Goal: Transaction & Acquisition: Download file/media

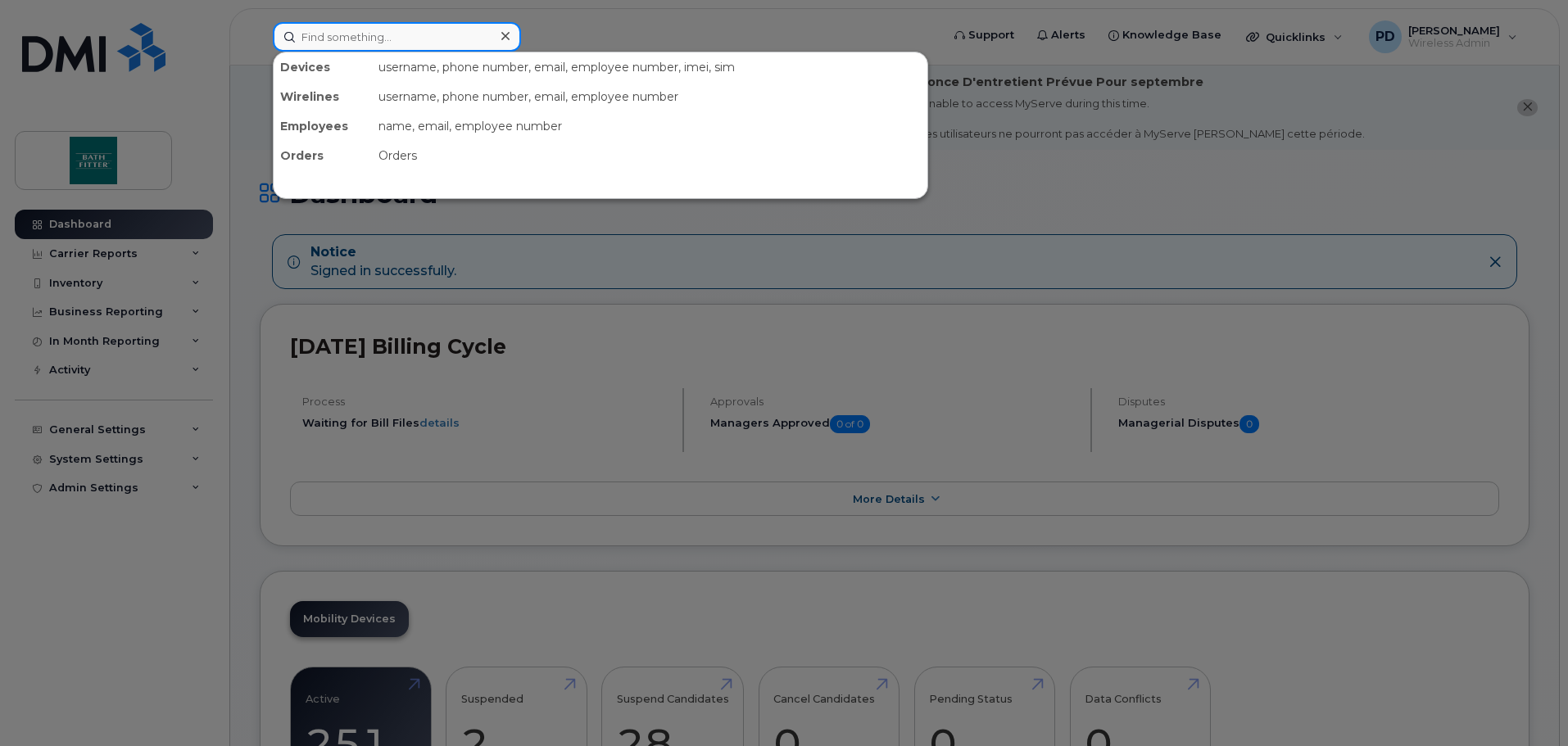
paste input "4374482584"
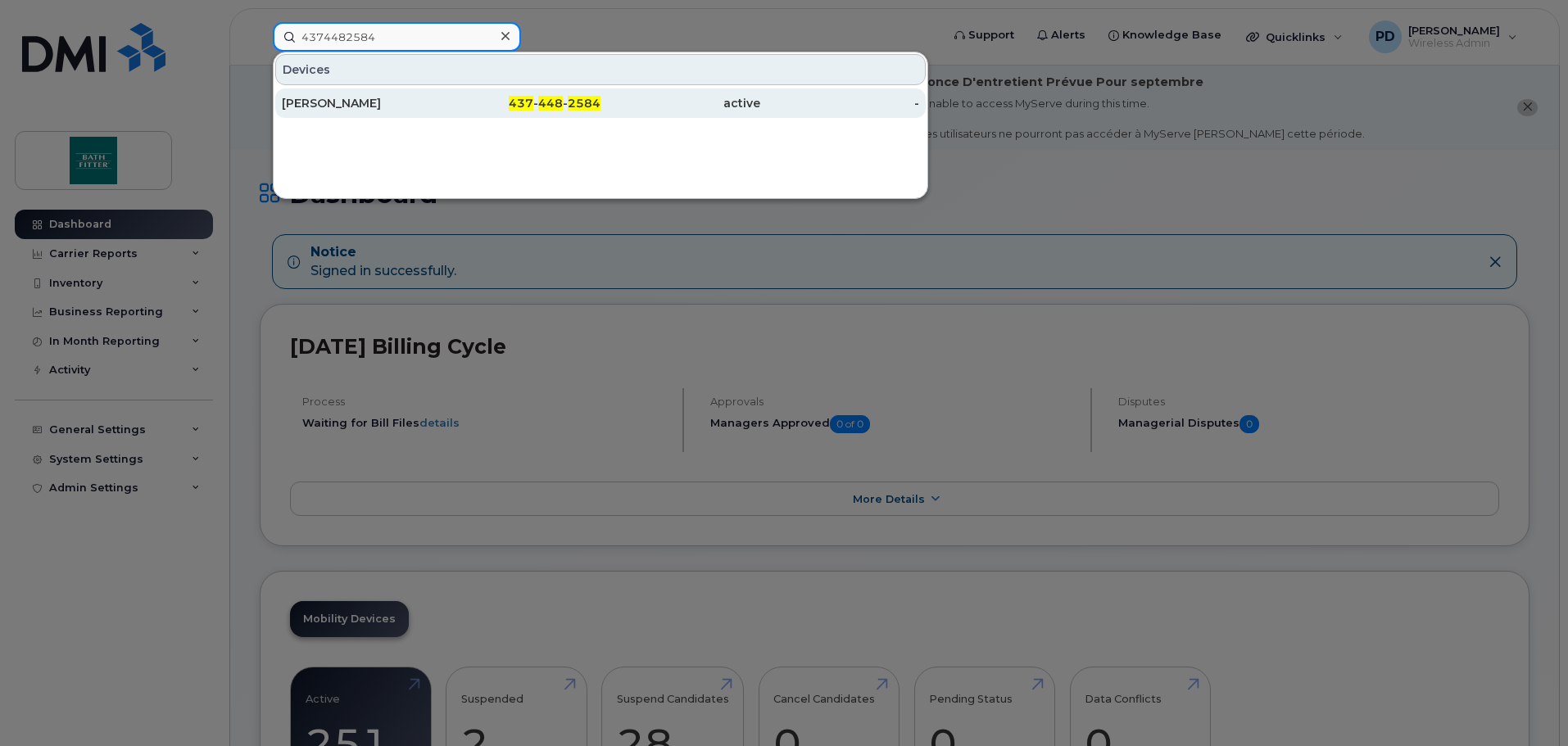
type input "4374482584"
click at [374, 92] on div "[PERSON_NAME]" at bounding box center [362, 104] width 160 height 30
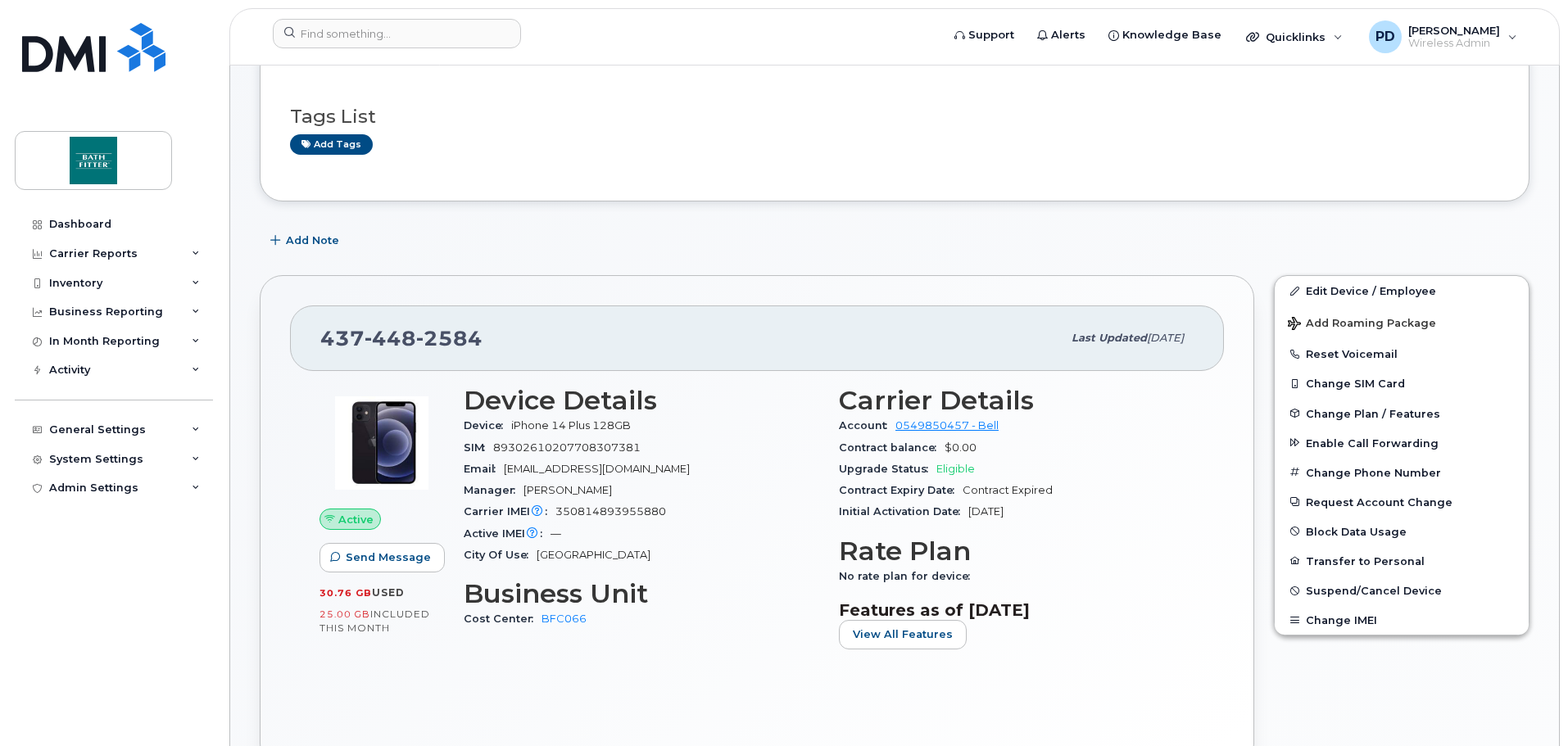
scroll to position [164, 0]
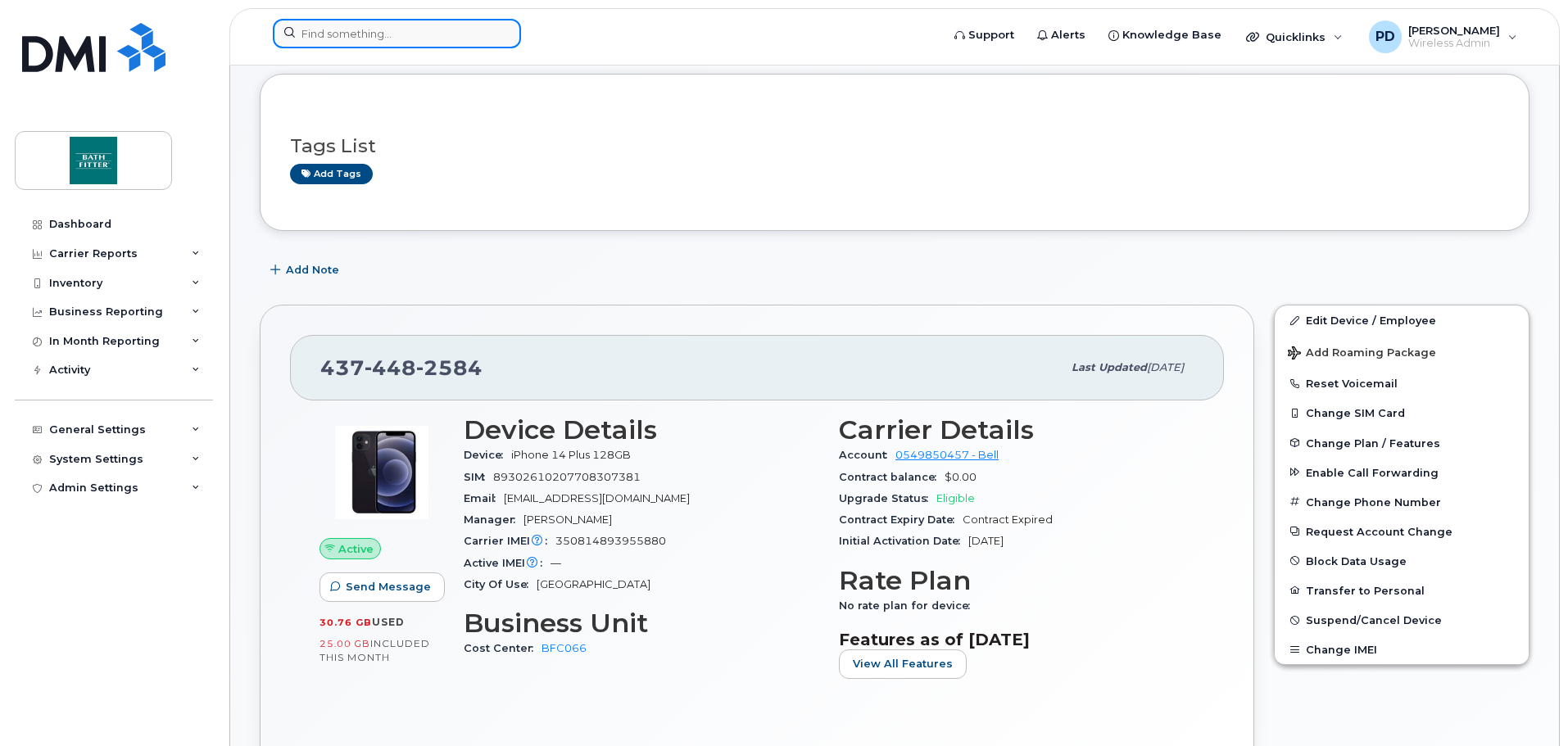
click at [352, 34] on input at bounding box center [397, 33] width 248 height 30
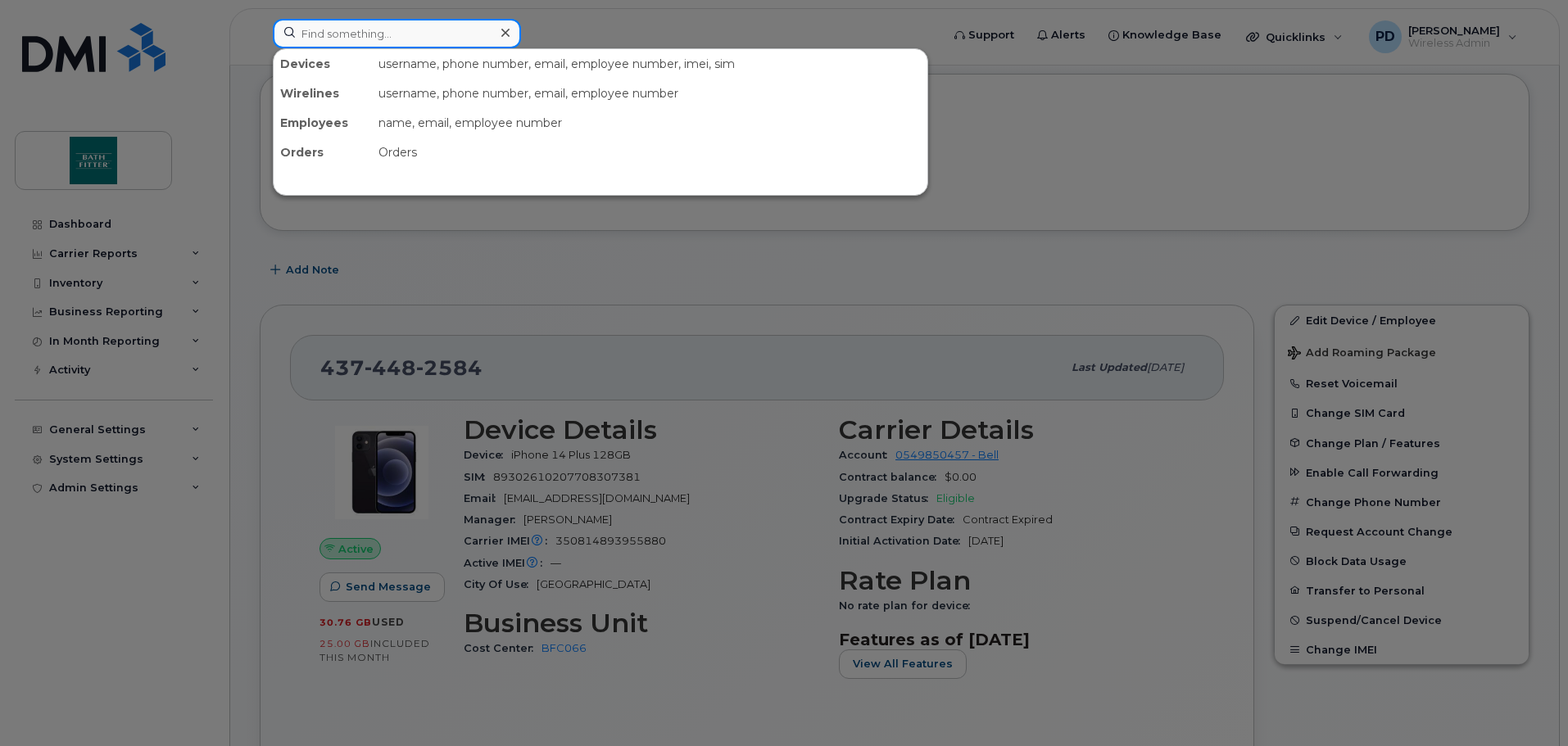
paste input "4388355219"
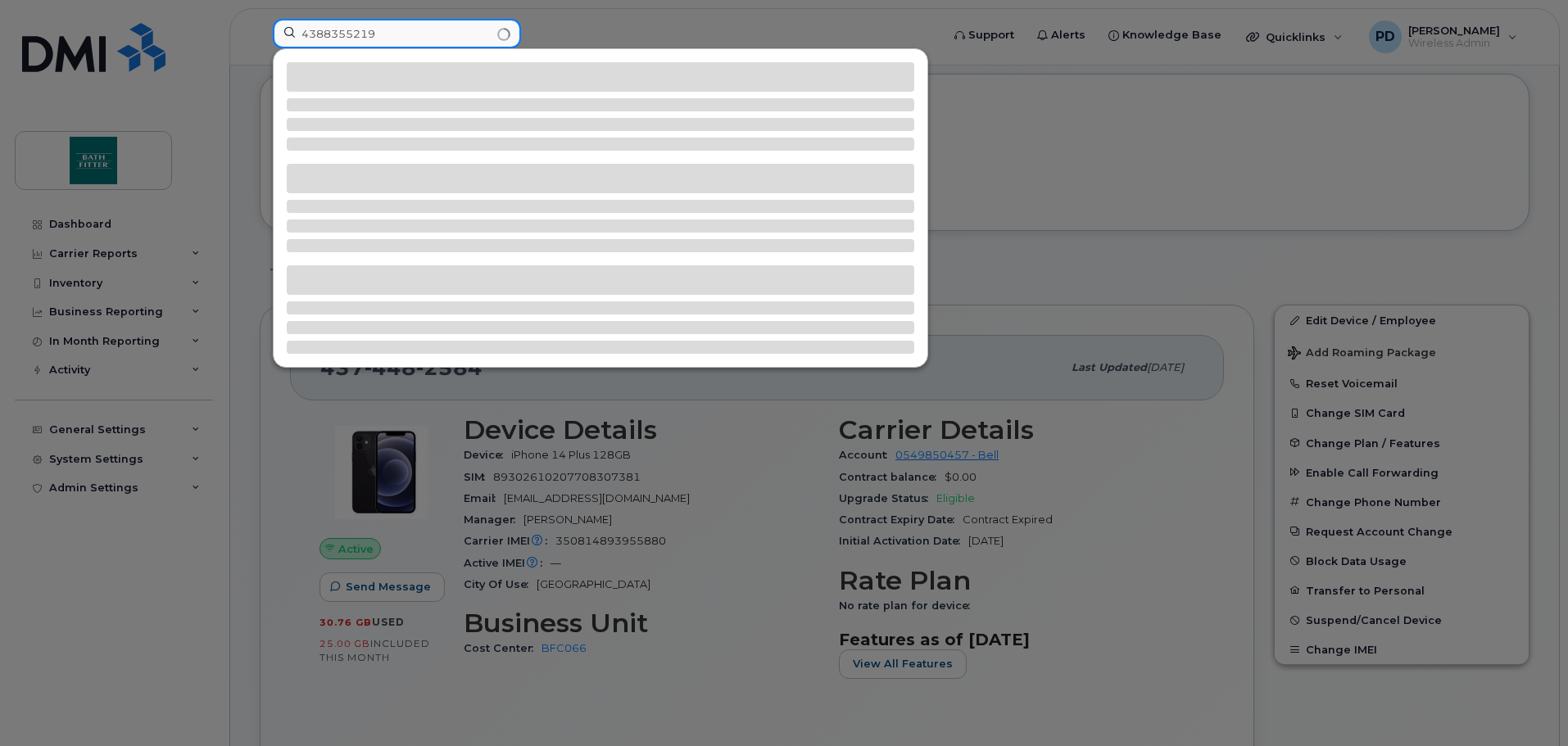
type input "4388355219"
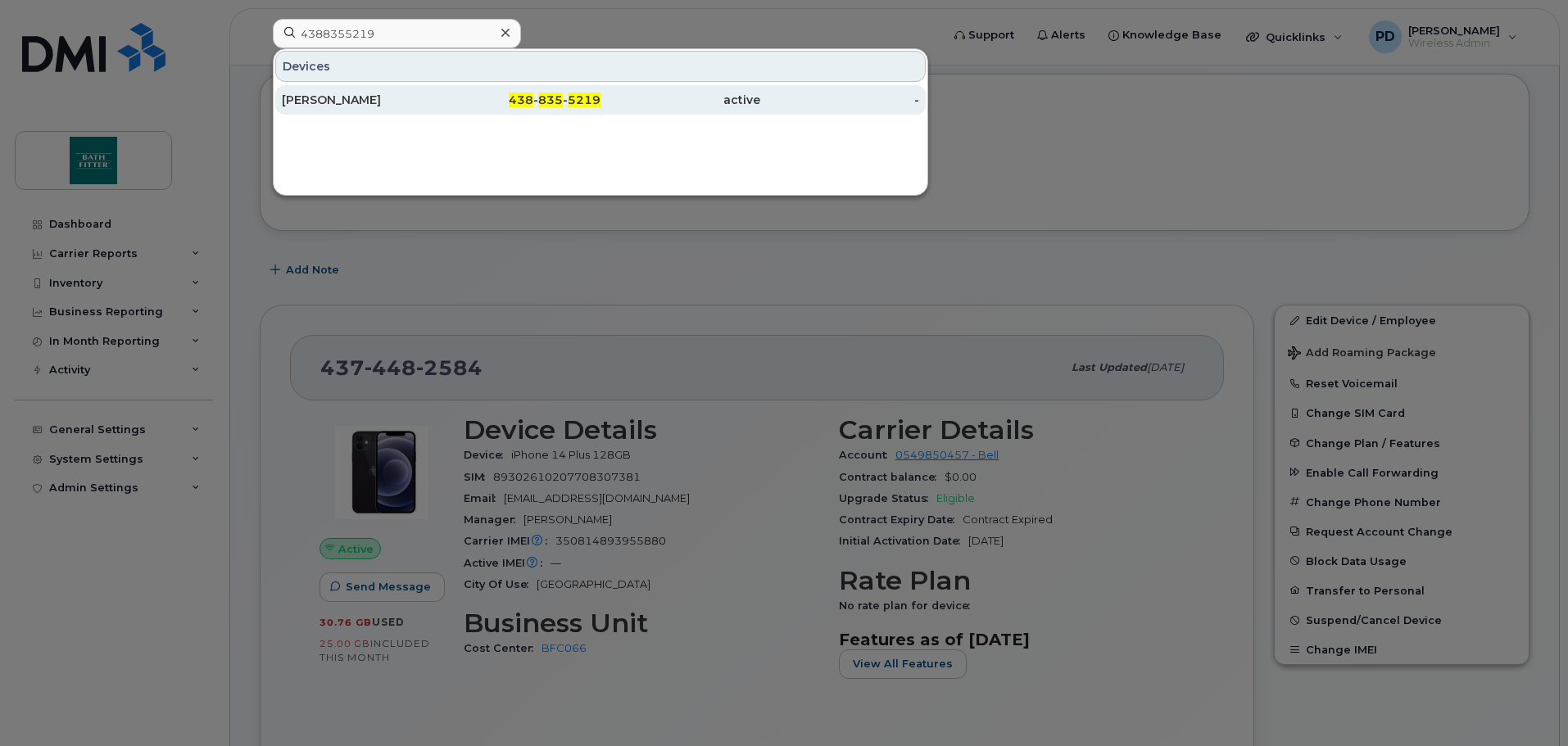
click at [333, 94] on div "ALEXANDRE CLERMONT" at bounding box center [362, 100] width 160 height 17
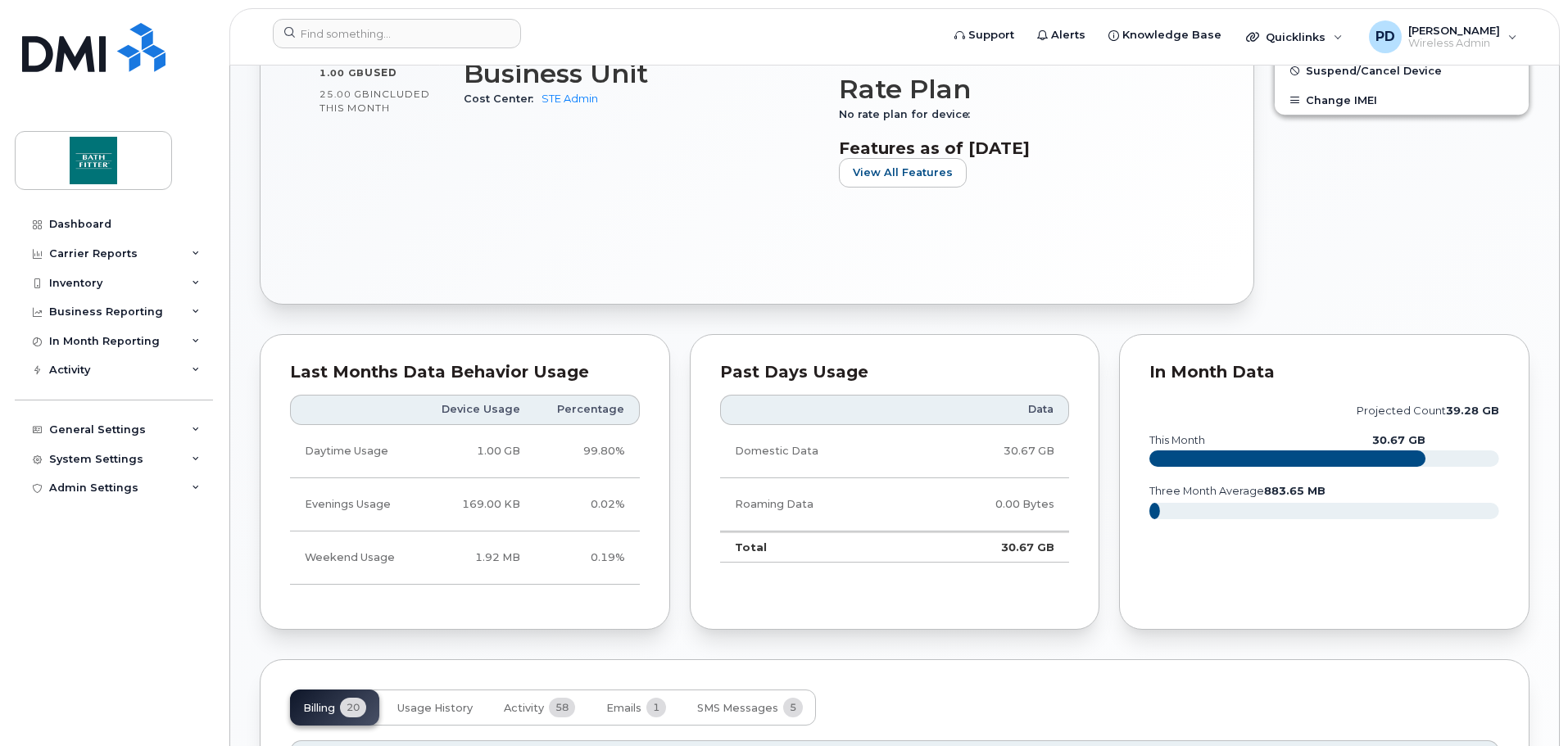
scroll to position [737, 0]
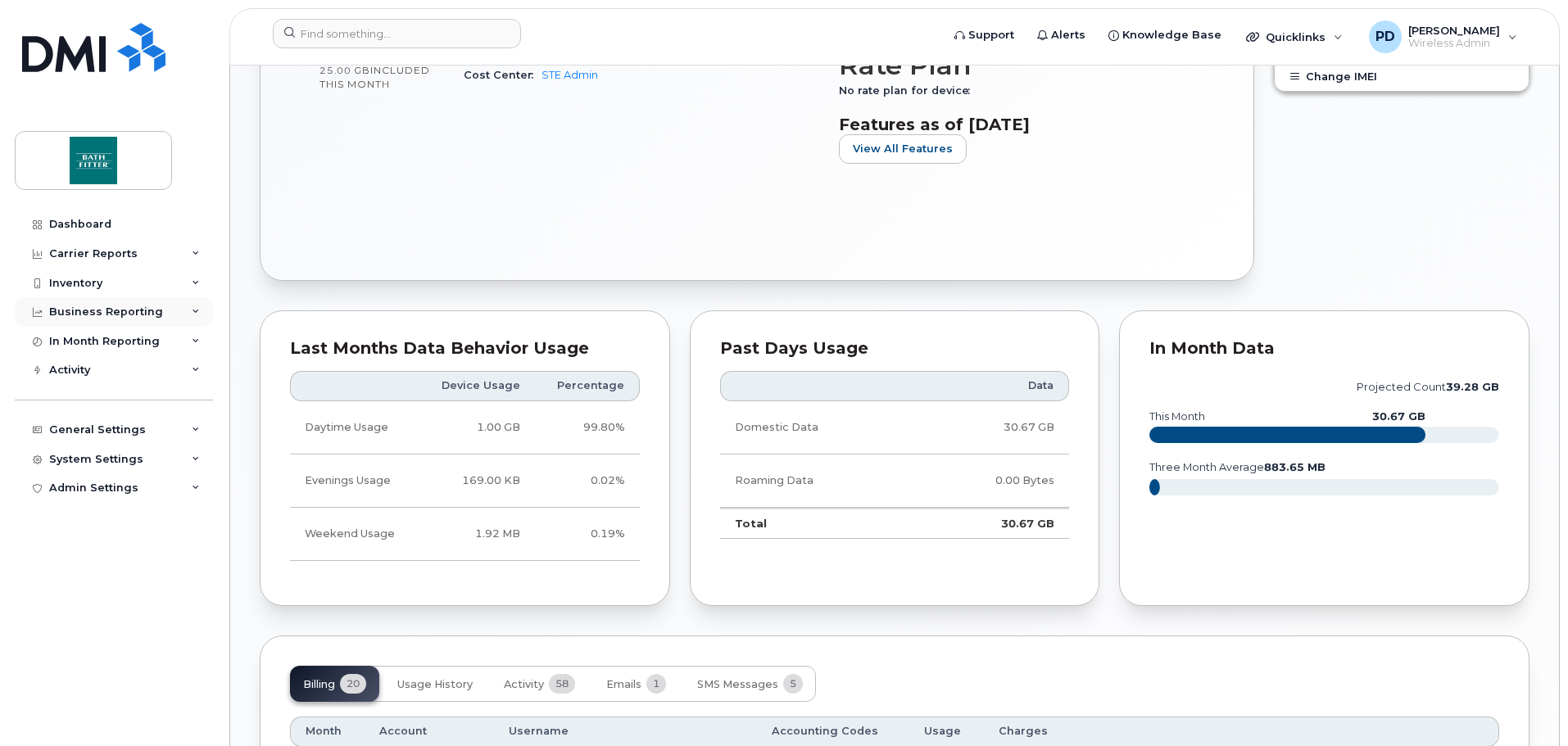
click at [132, 308] on div "Business Reporting" at bounding box center [106, 312] width 114 height 13
click at [104, 341] on div "In Month Reporting" at bounding box center [104, 341] width 111 height 13
click at [105, 341] on div "In Month Reporting" at bounding box center [104, 341] width 111 height 13
drag, startPoint x: 111, startPoint y: 226, endPoint x: 112, endPoint y: 234, distance: 8.1
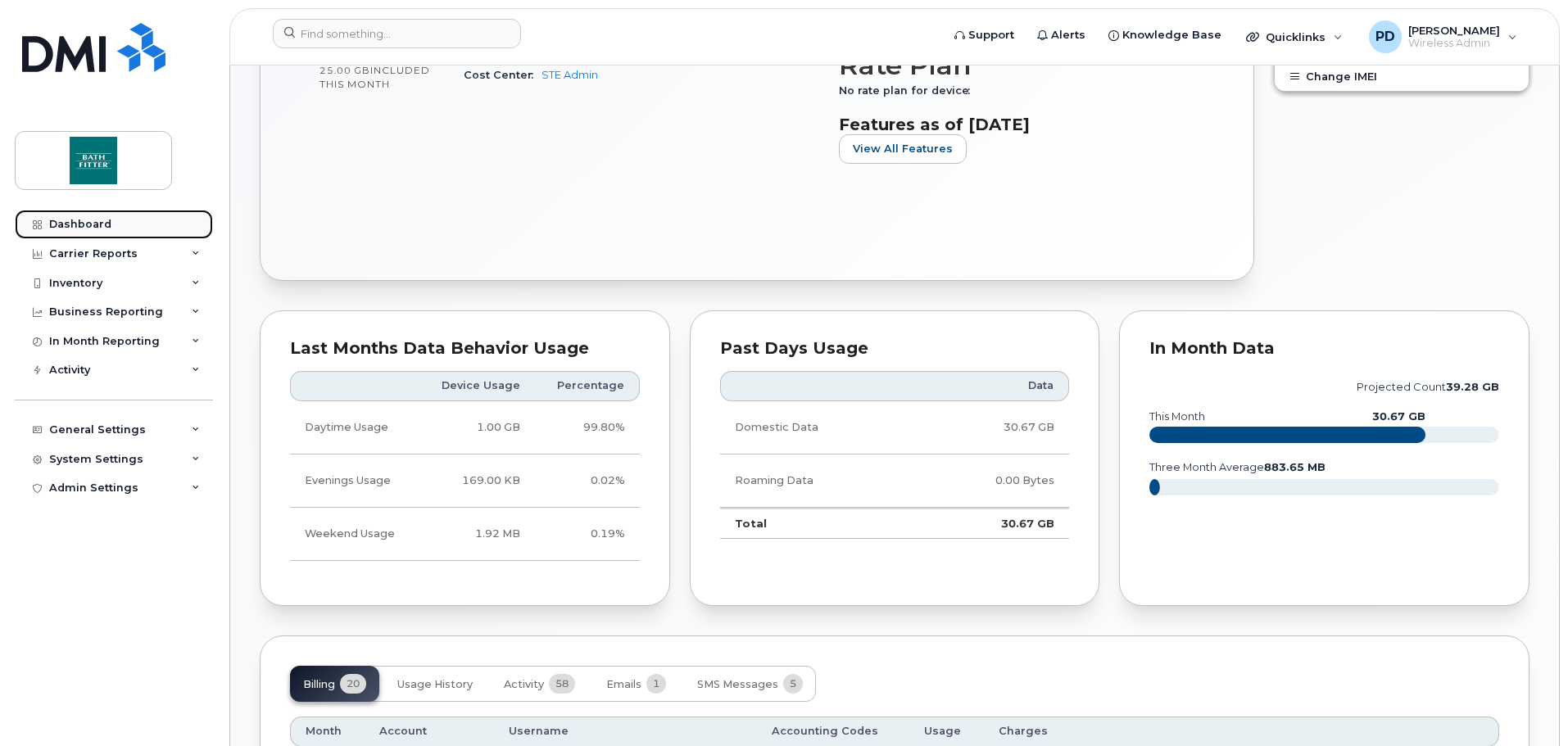
click at [111, 226] on link "Dashboard" at bounding box center [114, 225] width 198 height 30
click at [109, 256] on div "Carrier Reports" at bounding box center [93, 254] width 89 height 13
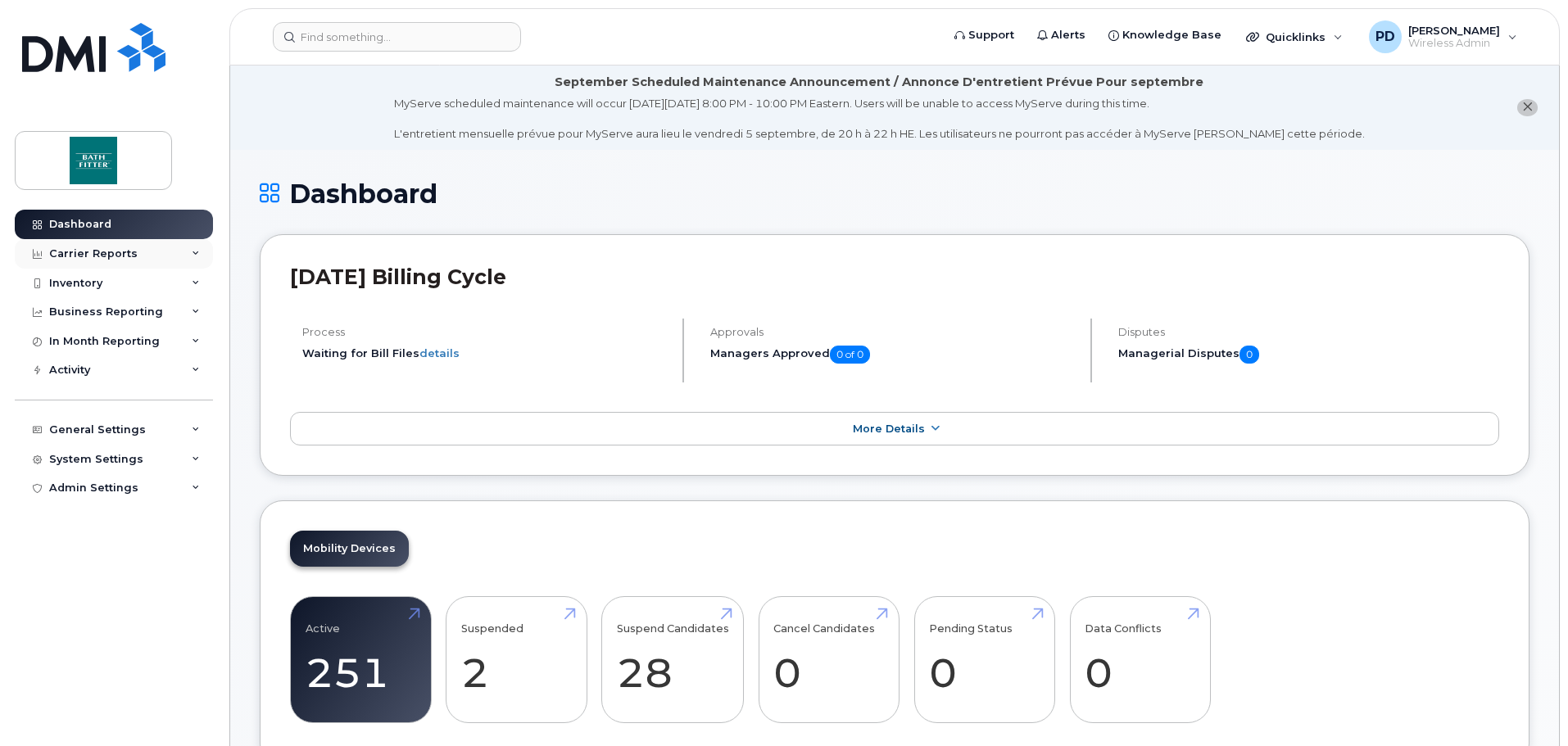
click at [106, 262] on div "Carrier Reports" at bounding box center [114, 255] width 198 height 30
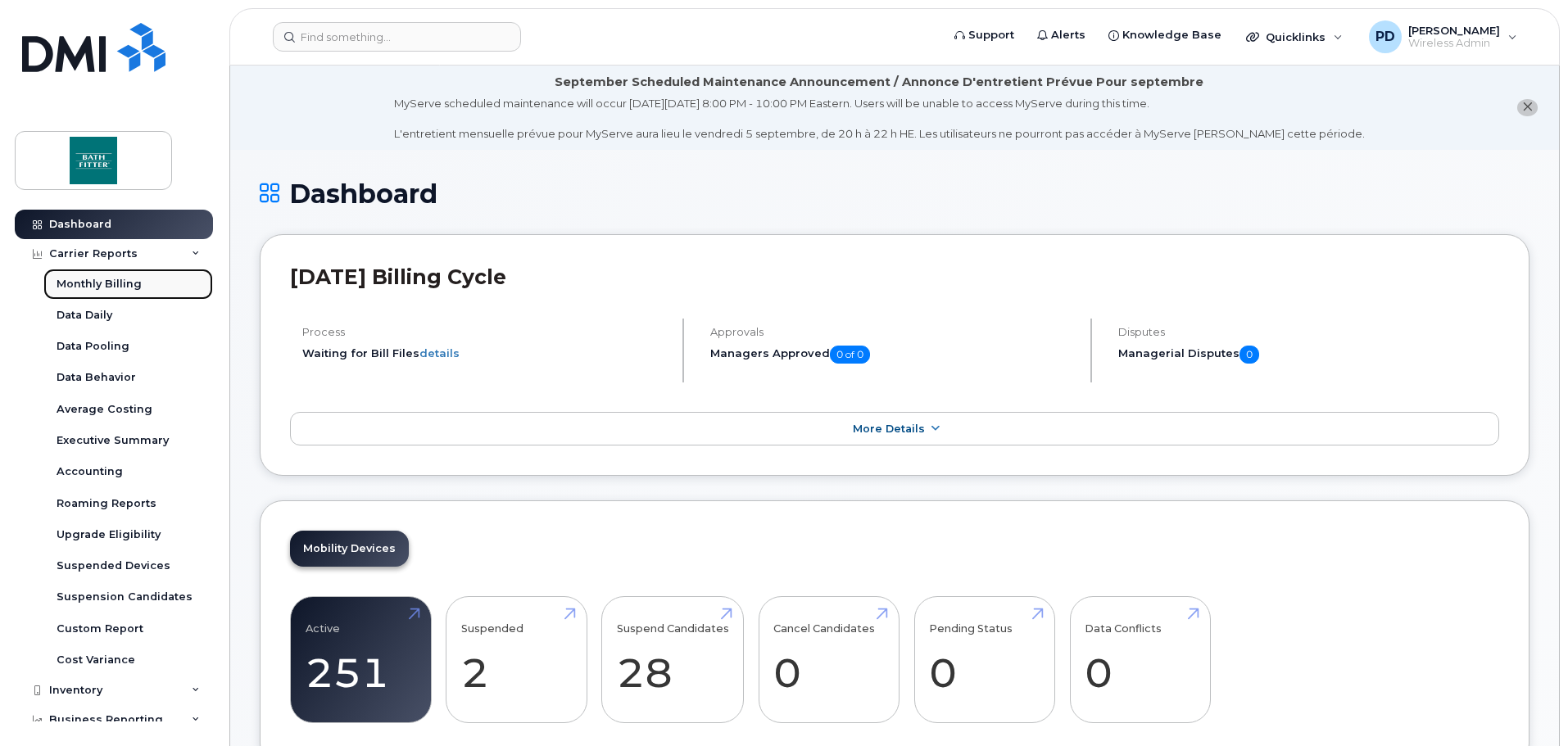
click at [98, 283] on div "Monthly Billing" at bounding box center [98, 283] width 85 height 15
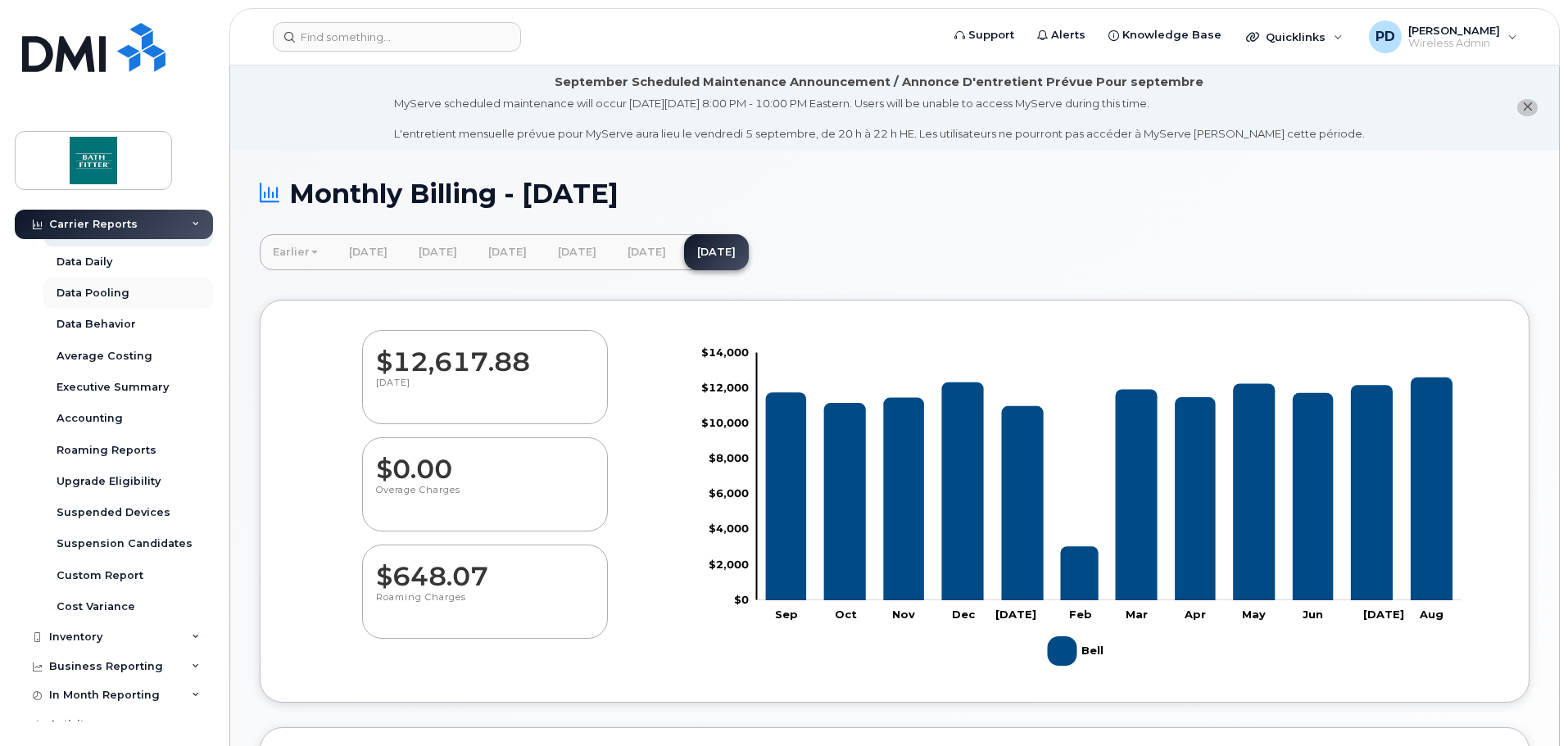
scroll to position [82, 0]
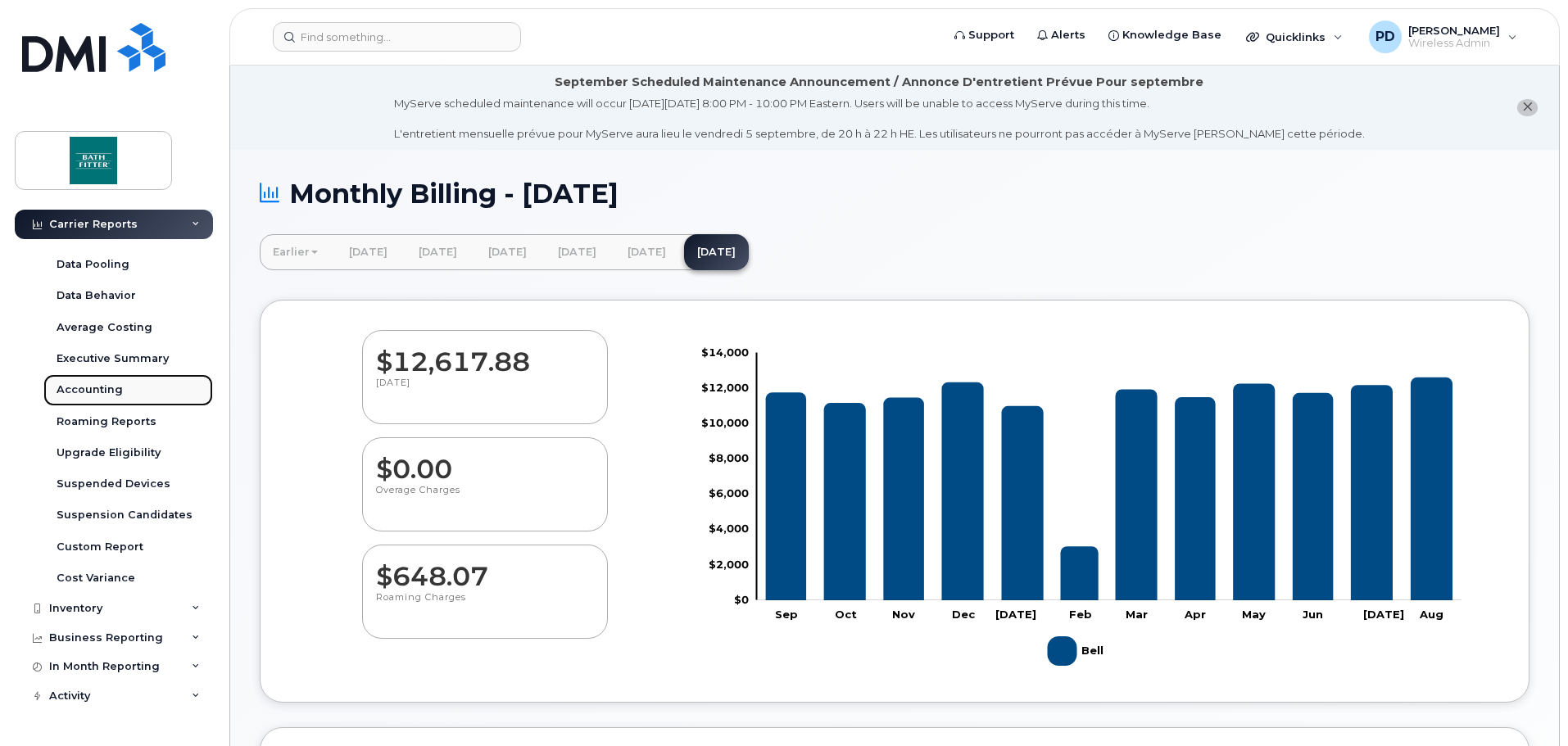
click at [84, 387] on div "Accounting" at bounding box center [89, 390] width 67 height 15
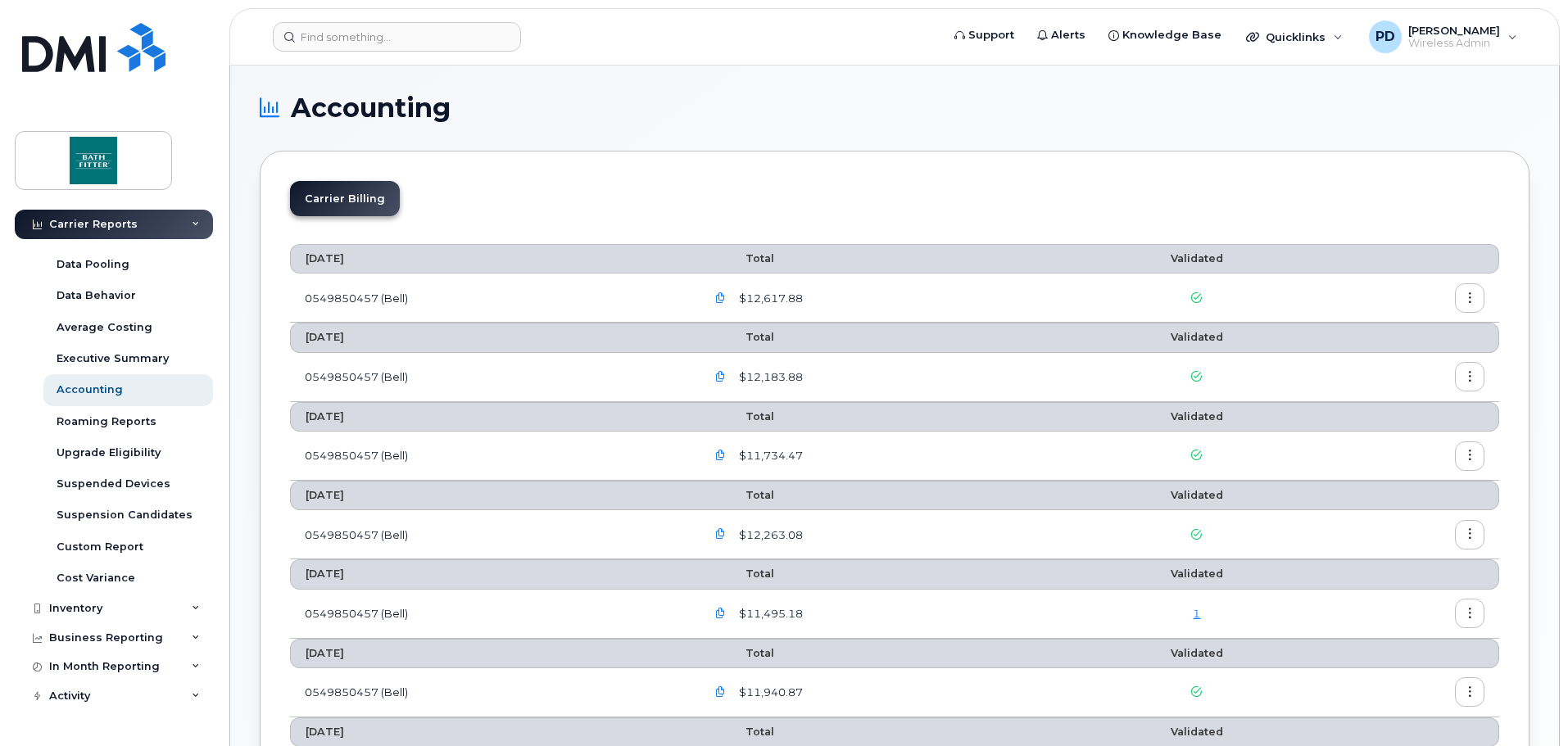
click at [1471, 295] on icon "button" at bounding box center [1470, 298] width 11 height 11
click at [1395, 362] on span "Download" at bounding box center [1394, 364] width 64 height 15
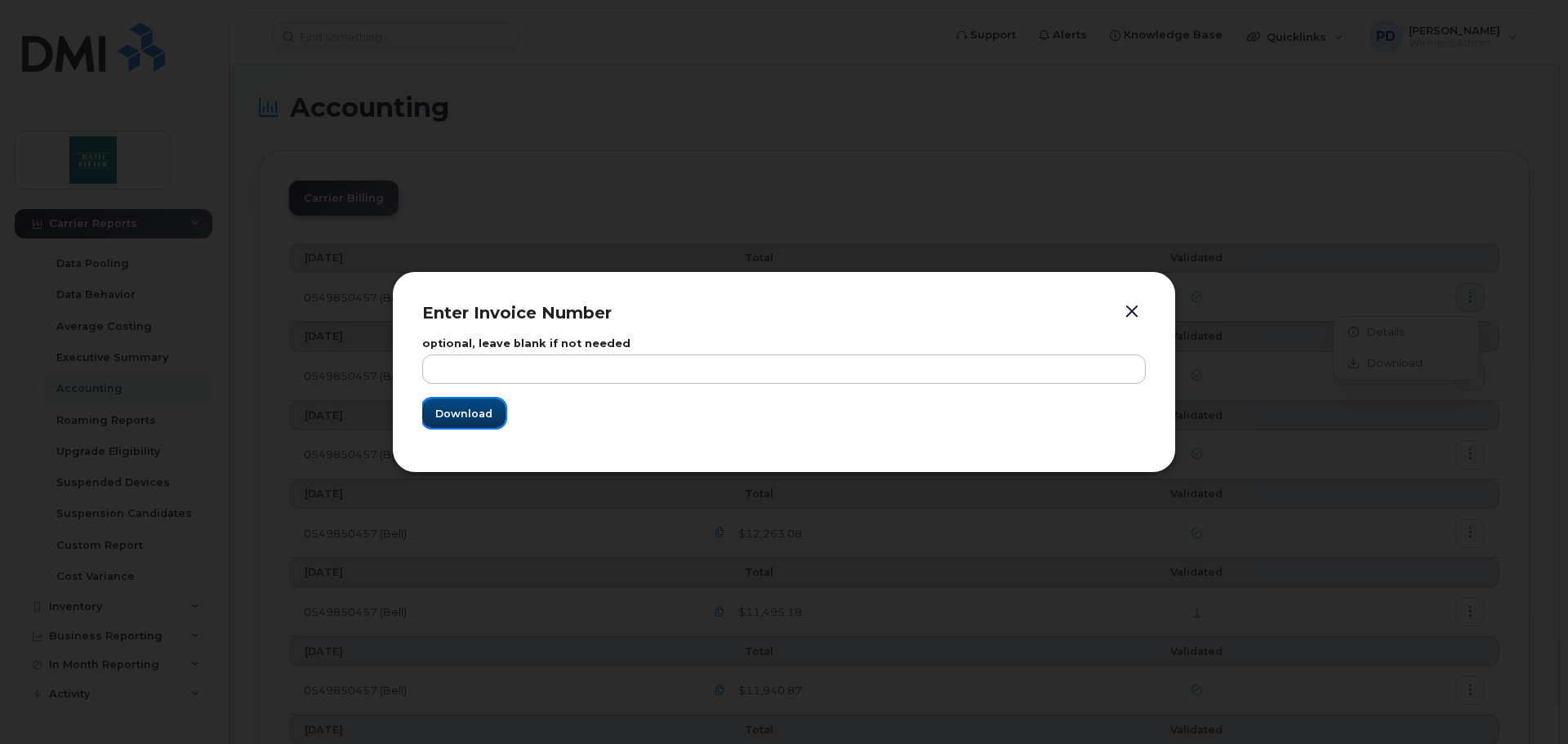
click at [472, 412] on span "Download" at bounding box center [464, 414] width 57 height 16
